Goal: Check status: Check status

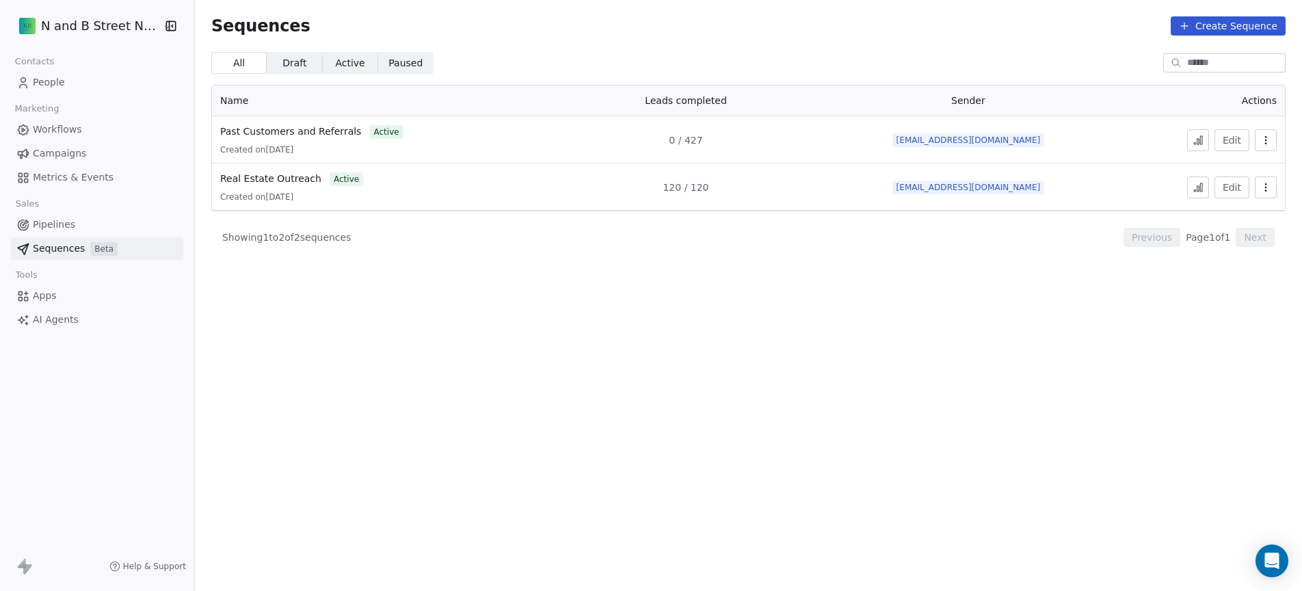
click at [415, 147] on div "Created on [DATE]" at bounding box center [377, 149] width 315 height 11
click at [317, 129] on span "Past Customers and Referrals" at bounding box center [290, 131] width 141 height 11
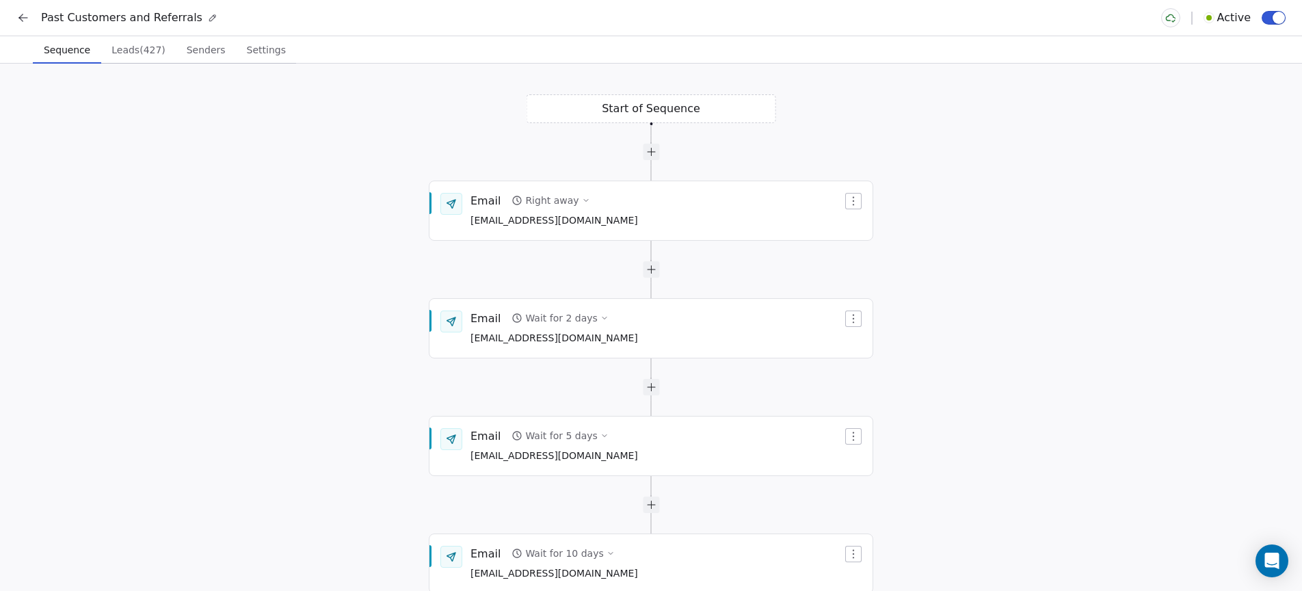
click at [136, 49] on span "Leads (427)" at bounding box center [138, 49] width 65 height 19
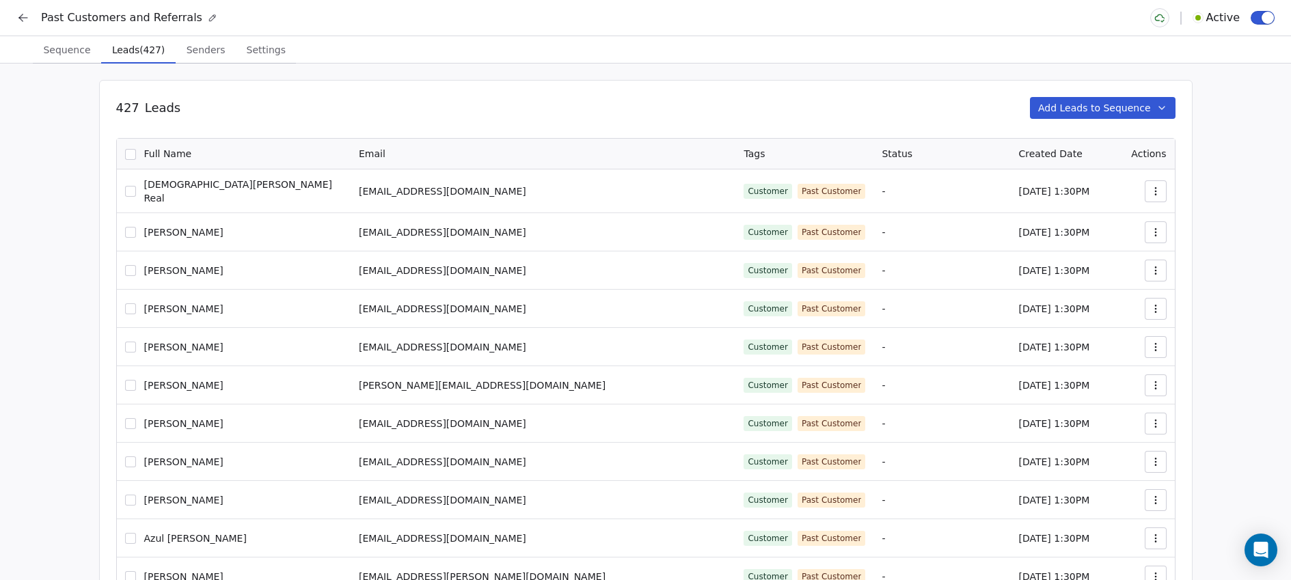
click at [70, 50] on span "Sequence" at bounding box center [67, 49] width 58 height 19
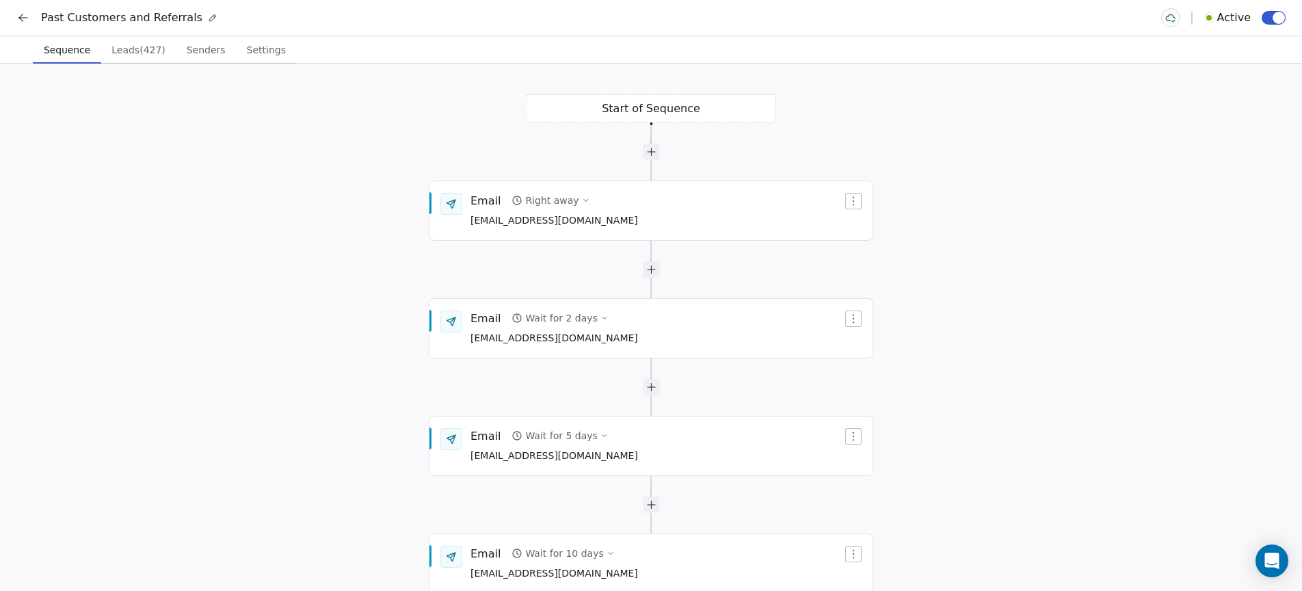
click at [11, 18] on div "Past Customers and Referrals Active" at bounding box center [651, 18] width 1302 height 36
click at [21, 22] on icon at bounding box center [23, 18] width 14 height 14
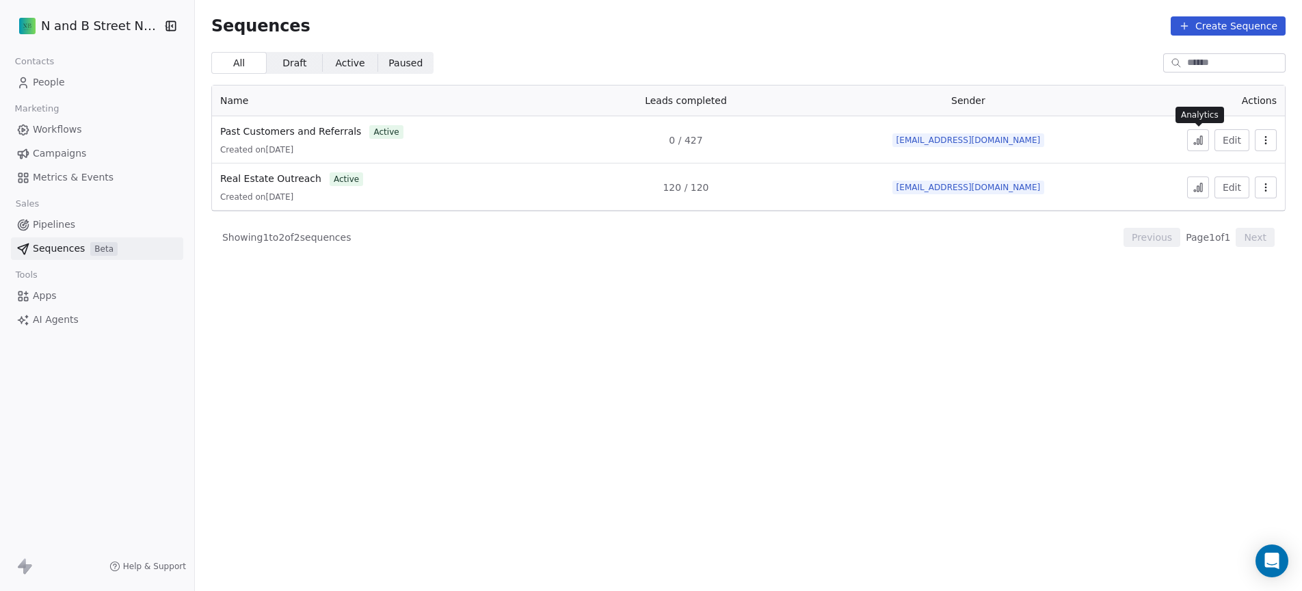
click at [1197, 143] on icon at bounding box center [1198, 141] width 2 height 5
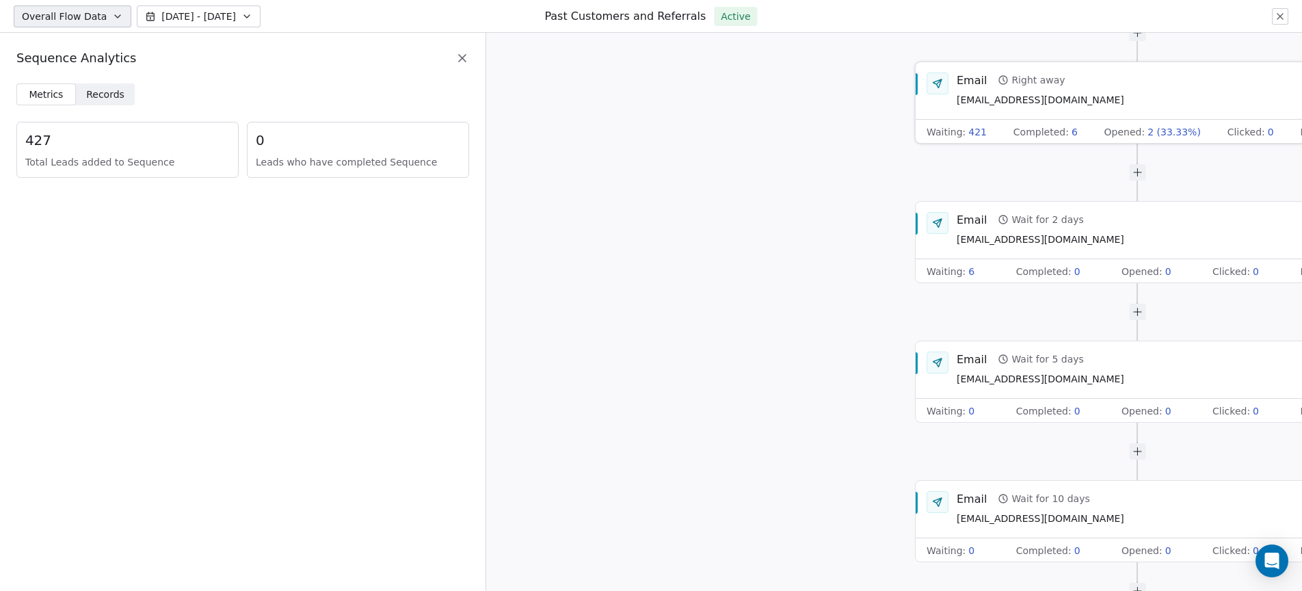
click at [1038, 133] on span "Completed :" at bounding box center [1040, 132] width 55 height 14
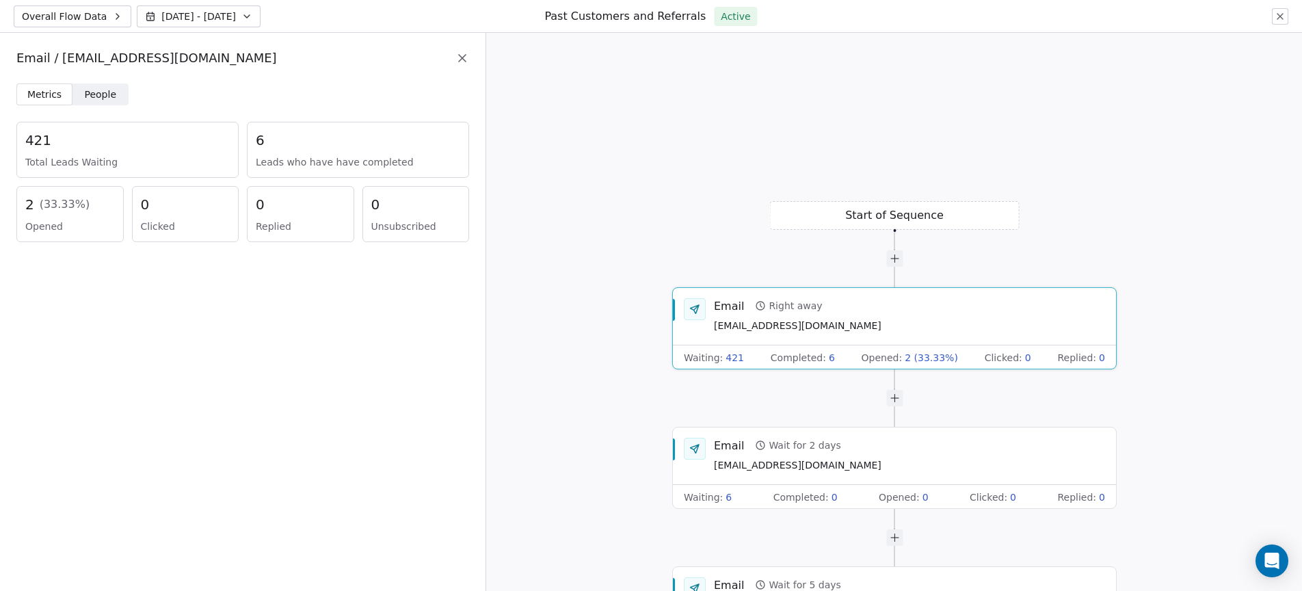
click at [67, 198] on span "( 33.33 %)" at bounding box center [65, 204] width 51 height 16
click at [30, 204] on div "2 ( 33.33 %)" at bounding box center [70, 204] width 90 height 19
click at [24, 206] on div "2 ( 33.33 %) Opened" at bounding box center [69, 214] width 107 height 56
click at [104, 105] on div "Metrics Metrics People People 421 Total Leads Waiting 6 Leads who have have com…" at bounding box center [242, 170] width 485 height 175
click at [104, 94] on span "People" at bounding box center [101, 95] width 32 height 14
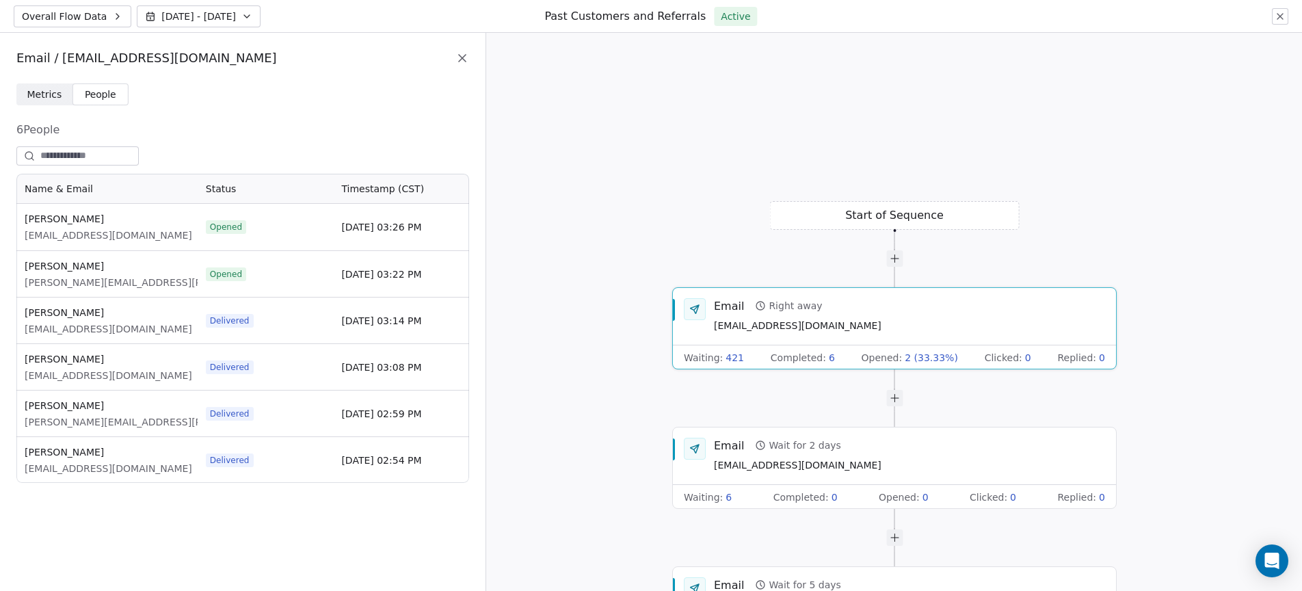
scroll to position [299, 442]
